Goal: Obtain resource: Obtain resource

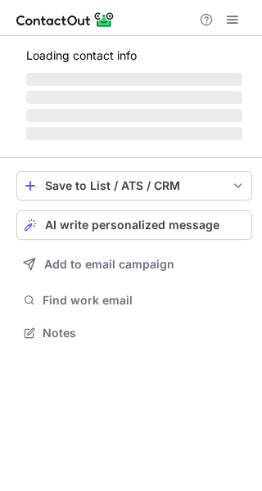
scroll to position [317, 262]
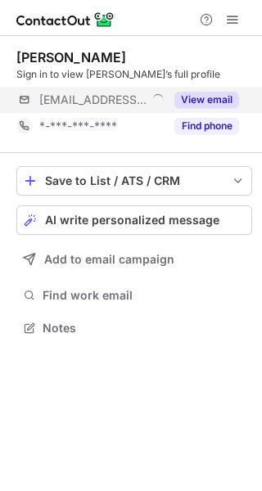
drag, startPoint x: 211, startPoint y: 97, endPoint x: 246, endPoint y: 101, distance: 35.5
click at [212, 97] on button "View email" at bounding box center [206, 100] width 65 height 16
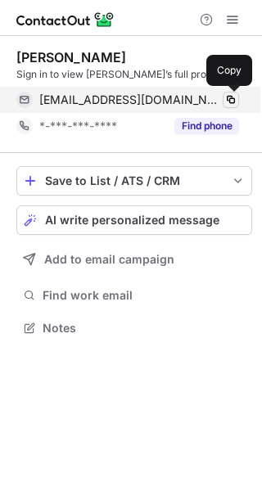
click at [233, 100] on span at bounding box center [230, 99] width 13 height 13
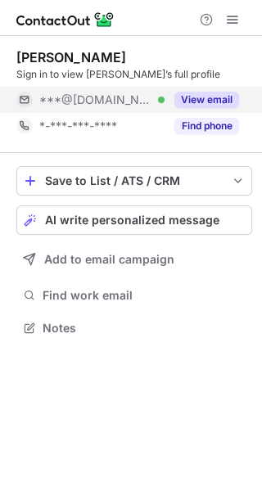
scroll to position [317, 262]
click at [215, 93] on button "View email" at bounding box center [206, 100] width 65 height 16
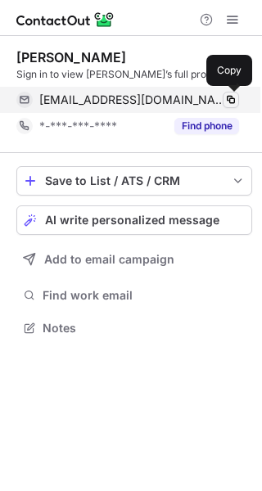
click at [228, 102] on span at bounding box center [230, 99] width 13 height 13
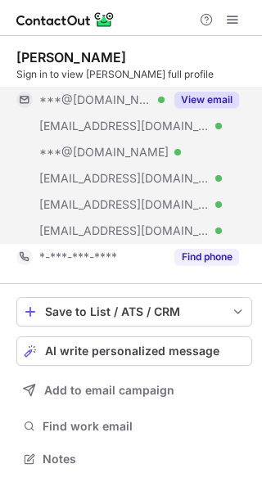
scroll to position [448, 262]
click at [220, 88] on div "View email" at bounding box center [202, 100] width 75 height 26
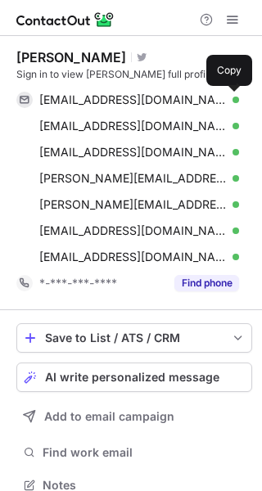
scroll to position [474, 251]
click at [227, 100] on span at bounding box center [230, 99] width 13 height 13
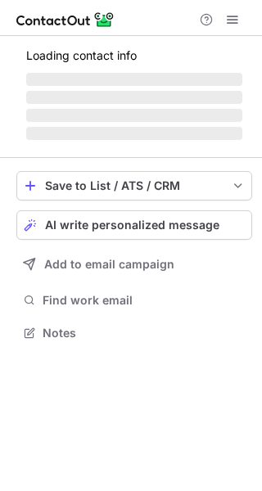
scroll to position [343, 262]
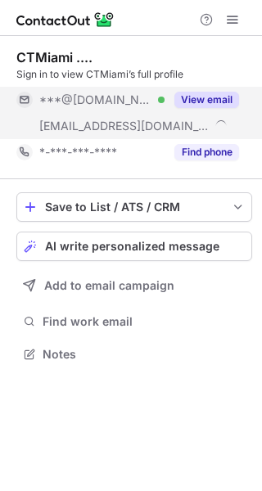
click at [224, 103] on button "View email" at bounding box center [206, 100] width 65 height 16
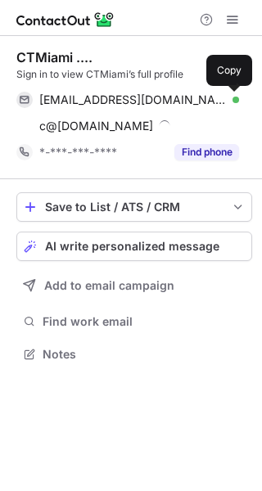
click at [228, 100] on span at bounding box center [230, 99] width 13 height 13
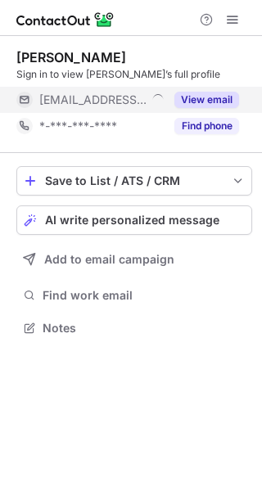
scroll to position [317, 262]
click at [232, 106] on button "View email" at bounding box center [206, 100] width 65 height 16
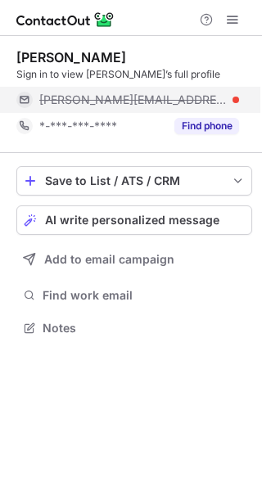
click at [227, 99] on div "[PERSON_NAME][EMAIL_ADDRESS][DOMAIN_NAME]" at bounding box center [139, 100] width 200 height 15
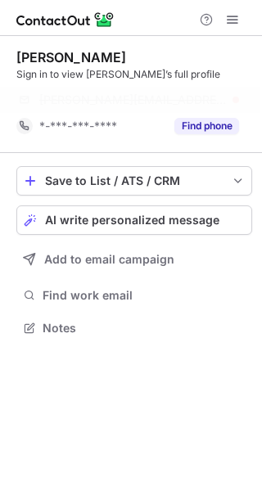
click at [235, 98] on div "[PERSON_NAME][EMAIL_ADDRESS][DOMAIN_NAME]" at bounding box center [139, 100] width 200 height 15
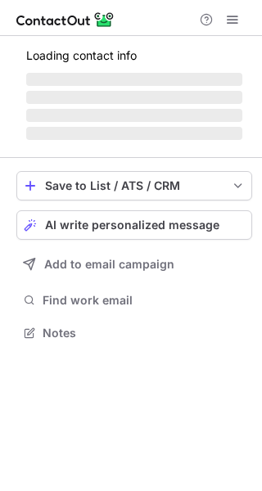
scroll to position [317, 262]
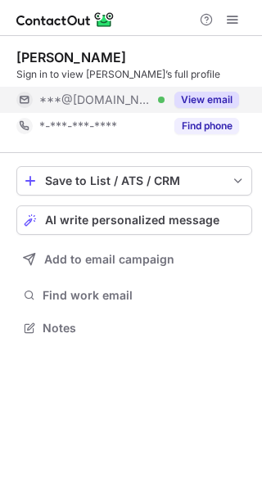
click at [213, 89] on div "View email" at bounding box center [202, 100] width 75 height 26
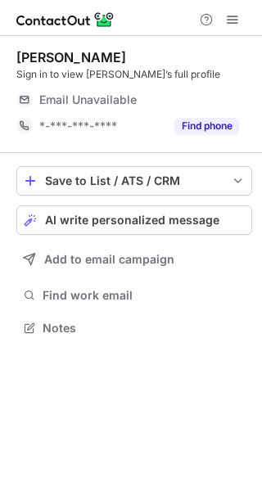
scroll to position [317, 262]
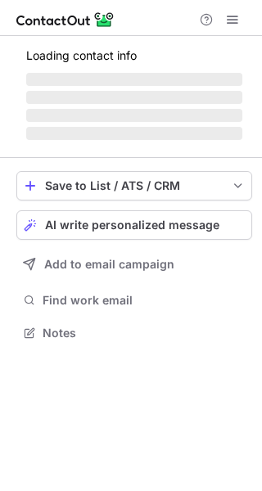
scroll to position [343, 262]
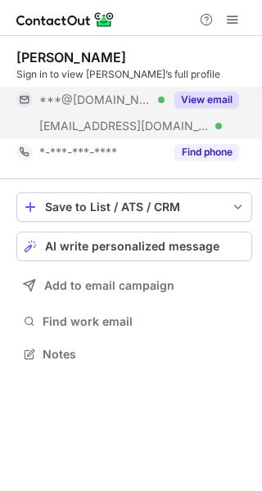
click at [207, 101] on button "View email" at bounding box center [206, 100] width 65 height 16
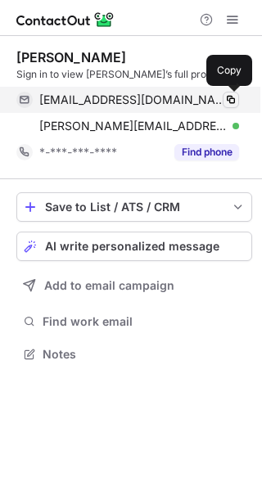
click at [232, 95] on span at bounding box center [230, 99] width 13 height 13
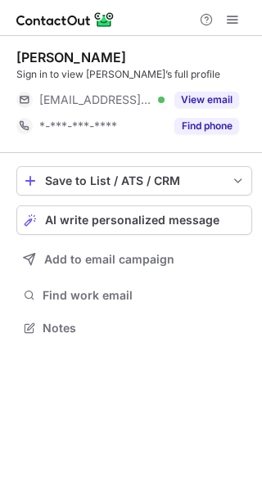
scroll to position [317, 262]
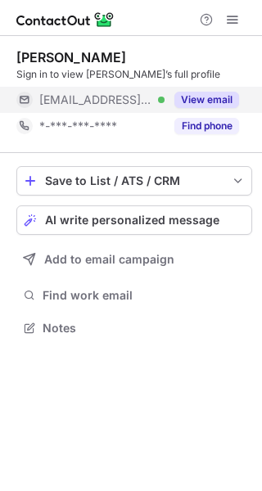
click at [200, 96] on button "View email" at bounding box center [206, 100] width 65 height 16
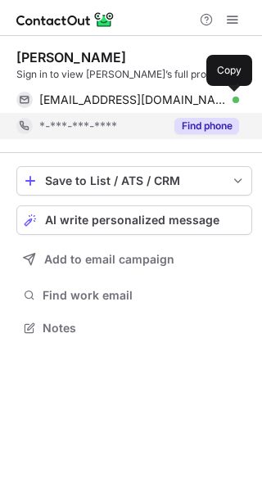
click at [232, 100] on span at bounding box center [230, 99] width 13 height 13
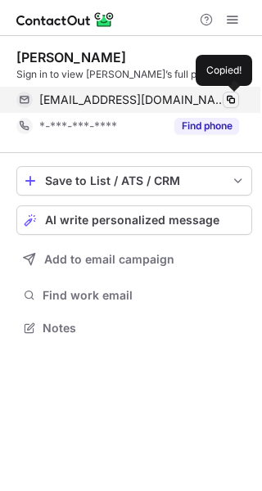
click at [235, 98] on span at bounding box center [230, 99] width 13 height 13
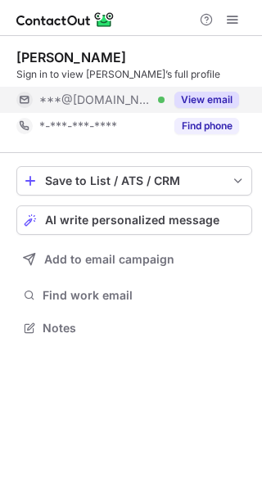
scroll to position [317, 262]
click at [215, 91] on div "View email" at bounding box center [202, 100] width 75 height 26
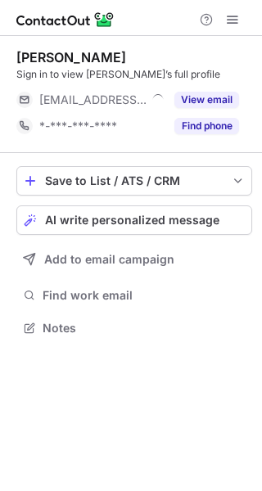
scroll to position [317, 262]
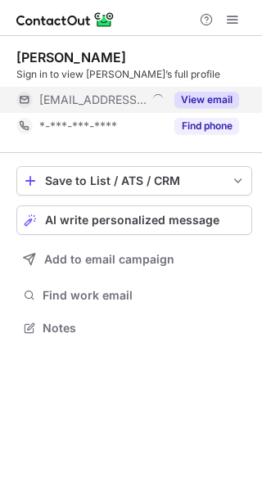
click at [219, 101] on button "View email" at bounding box center [206, 100] width 65 height 16
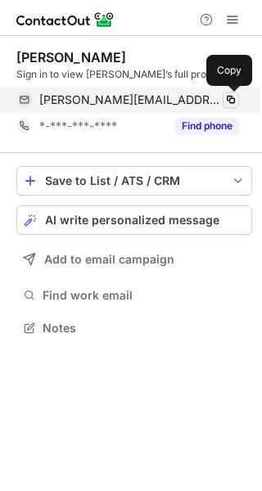
click at [230, 99] on span at bounding box center [230, 99] width 13 height 13
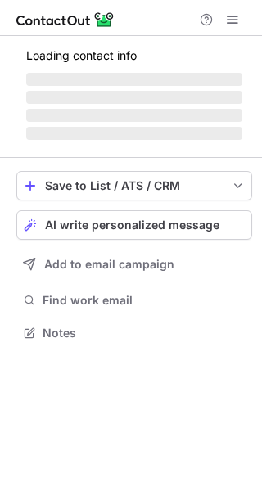
scroll to position [317, 262]
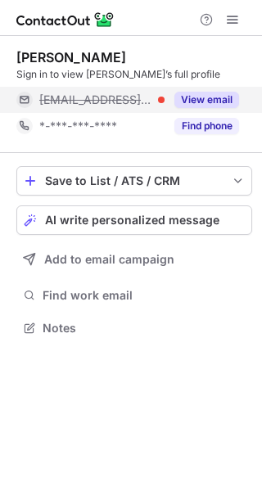
click at [220, 99] on button "View email" at bounding box center [206, 100] width 65 height 16
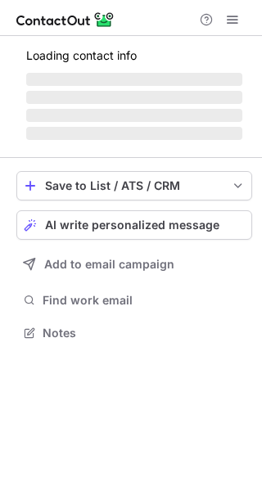
scroll to position [317, 262]
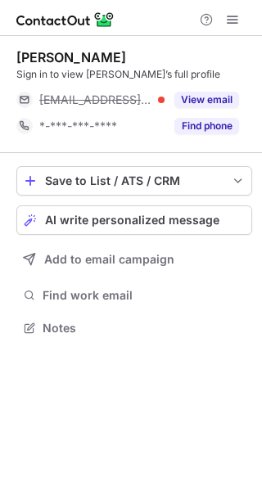
drag, startPoint x: 211, startPoint y: 100, endPoint x: -413, endPoint y: 120, distance: 624.3
click at [0, 120] on html "Emma Thorpe Sign in to view Emma’s full profile ***@stonerowartisans.co.uk View…" at bounding box center [131, 245] width 262 height 491
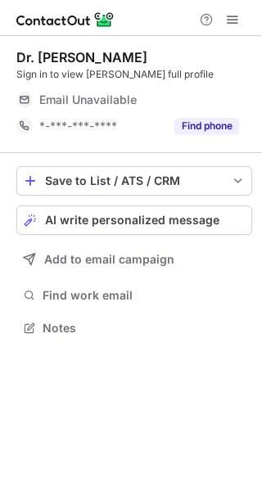
scroll to position [317, 262]
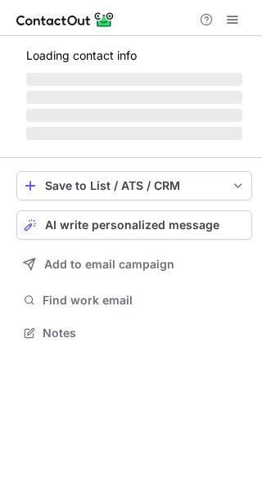
scroll to position [317, 262]
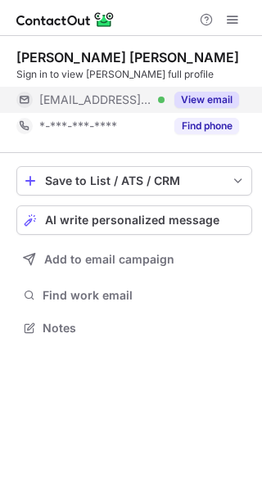
click at [202, 103] on button "View email" at bounding box center [206, 100] width 65 height 16
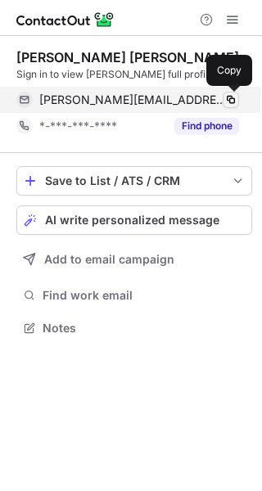
click at [228, 99] on span at bounding box center [230, 99] width 13 height 13
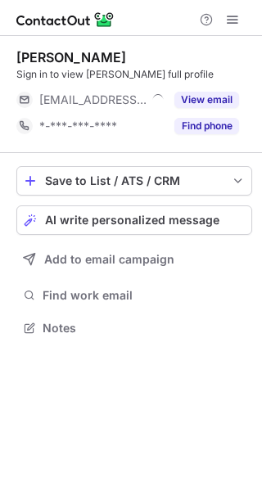
scroll to position [317, 262]
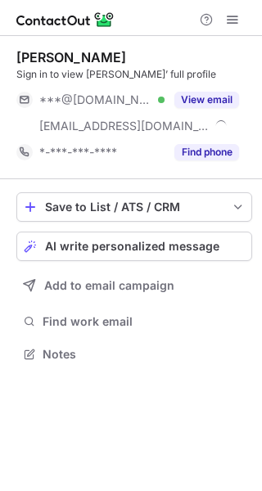
scroll to position [343, 262]
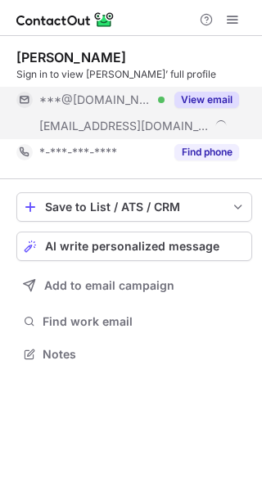
click at [218, 101] on button "View email" at bounding box center [206, 100] width 65 height 16
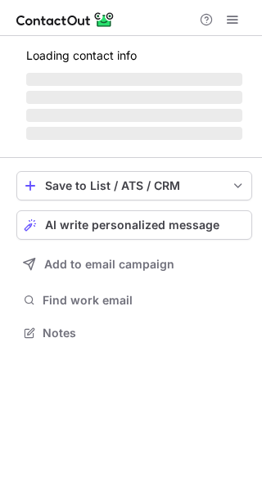
scroll to position [302, 262]
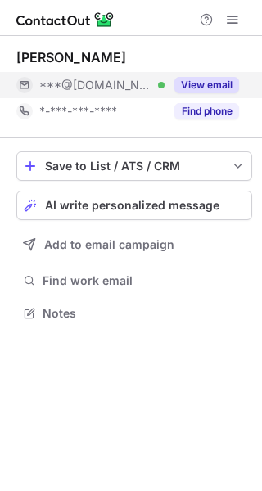
click at [224, 93] on div "View email" at bounding box center [202, 85] width 75 height 26
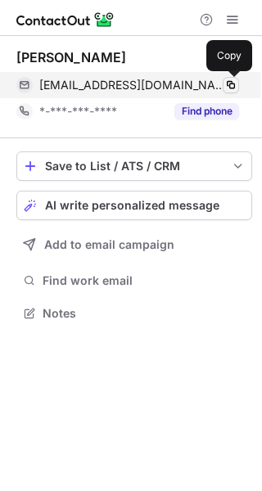
click at [229, 84] on span at bounding box center [230, 85] width 13 height 13
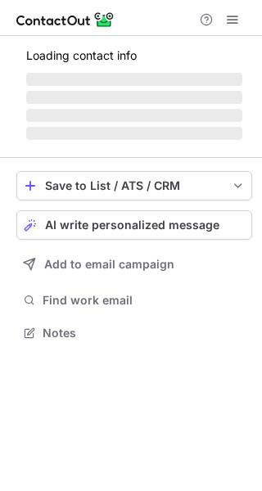
scroll to position [317, 262]
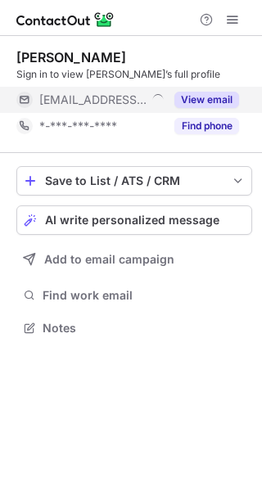
click at [221, 102] on button "View email" at bounding box center [206, 100] width 65 height 16
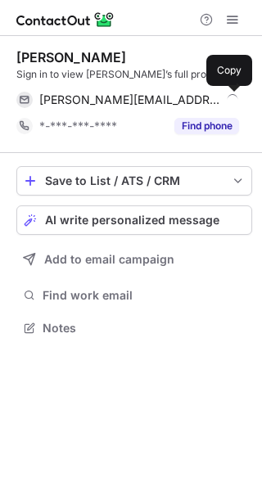
click at [229, 102] on span at bounding box center [230, 99] width 13 height 13
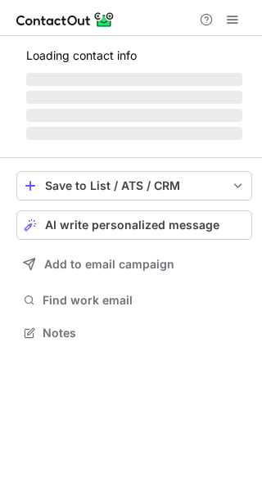
scroll to position [343, 262]
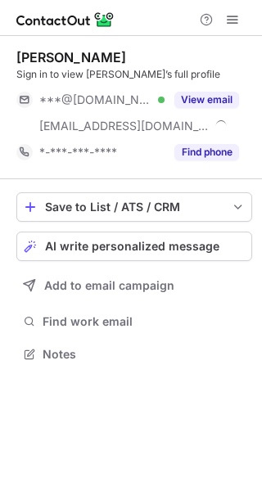
click at [235, 98] on button "View email" at bounding box center [206, 100] width 65 height 16
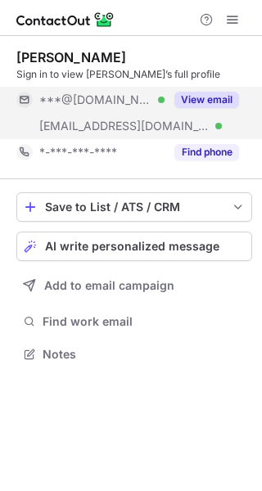
click at [221, 95] on button "View email" at bounding box center [206, 100] width 65 height 16
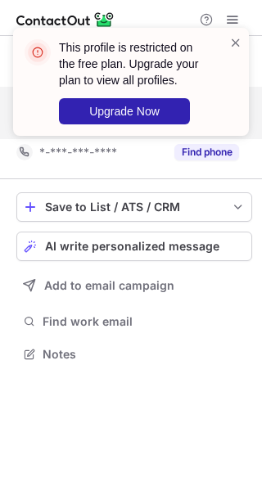
click at [230, 98] on div "This profile is restricted on the free plan. Upgrade your plan to view all prof…" at bounding box center [131, 82] width 236 height 108
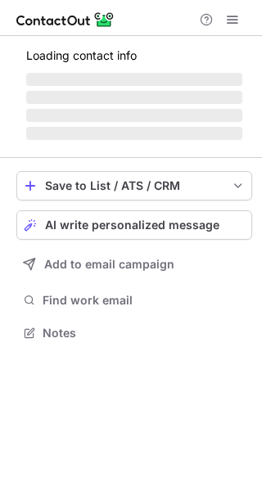
scroll to position [317, 262]
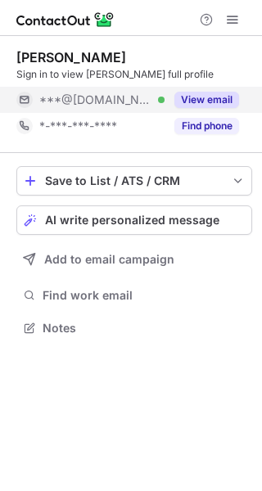
click at [219, 93] on button "View email" at bounding box center [206, 100] width 65 height 16
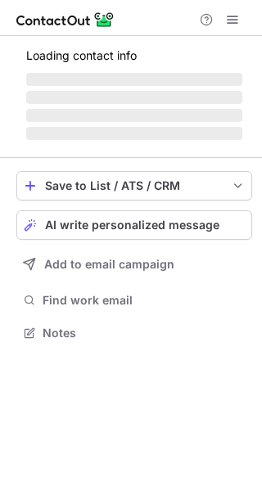
scroll to position [317, 262]
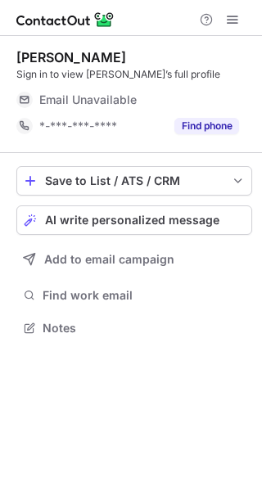
scroll to position [317, 262]
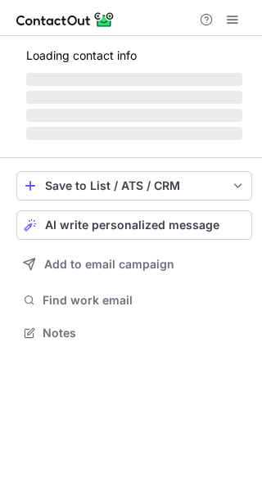
scroll to position [317, 262]
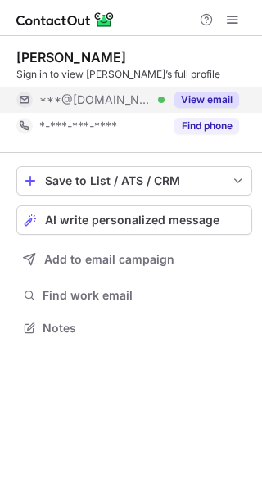
click at [215, 106] on button "View email" at bounding box center [206, 100] width 65 height 16
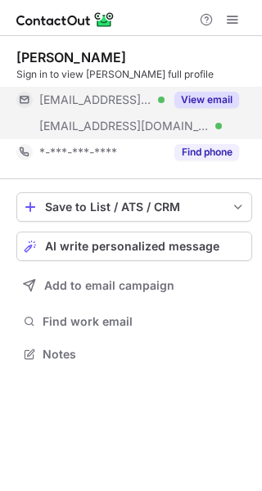
scroll to position [343, 262]
click at [219, 95] on button "View email" at bounding box center [206, 100] width 65 height 16
